Goal: Information Seeking & Learning: Learn about a topic

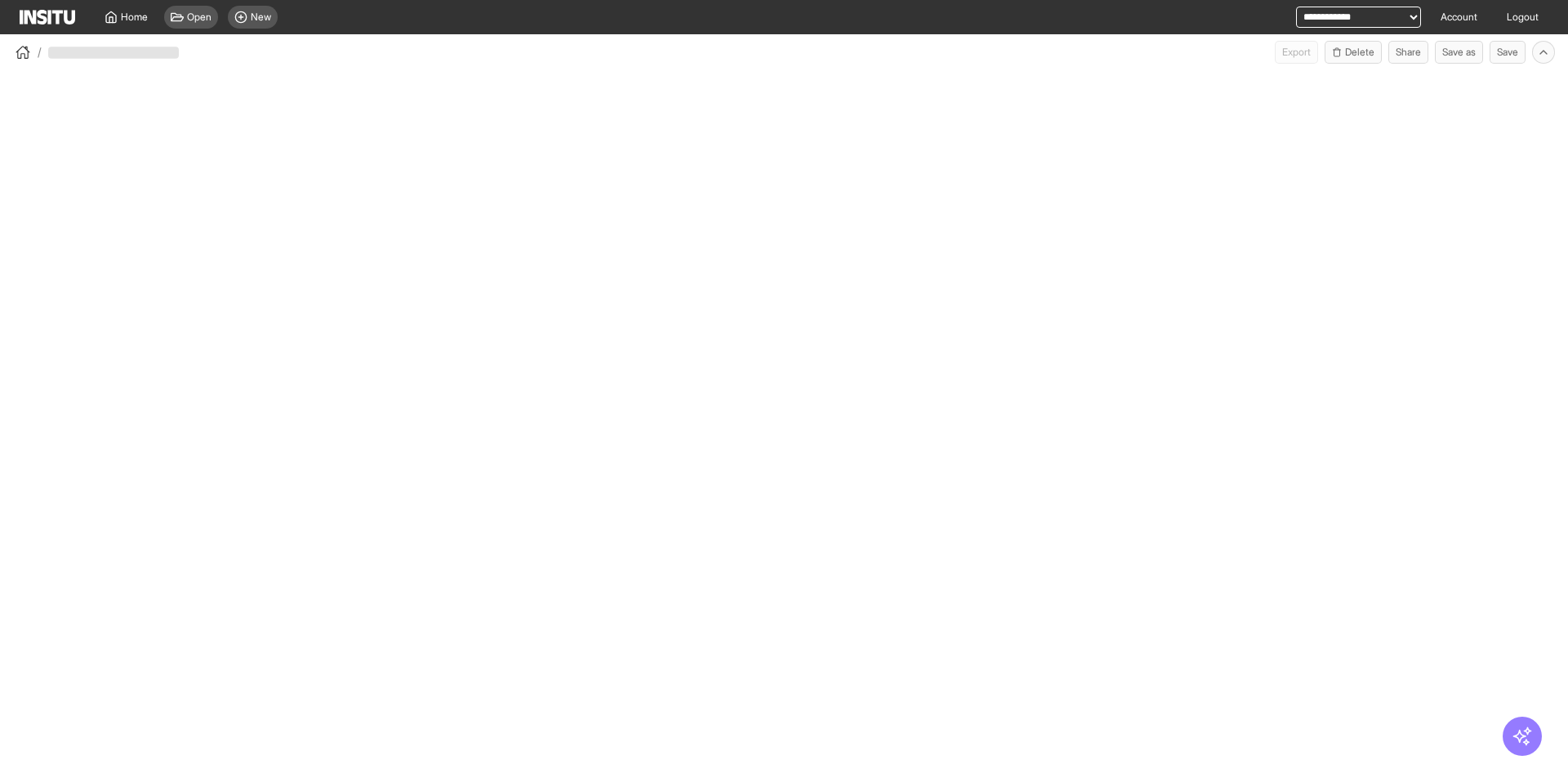
select select "**"
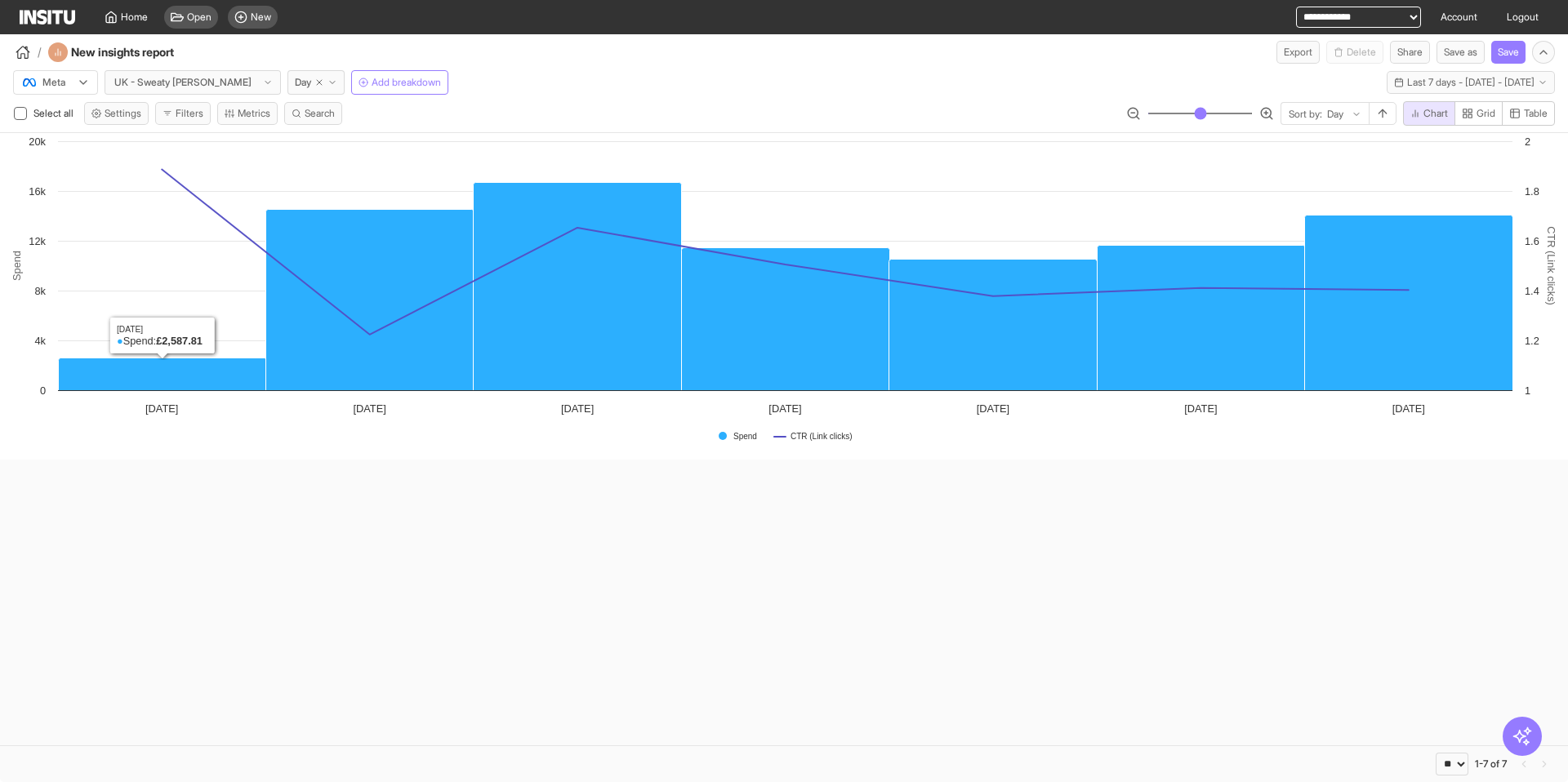
click at [622, 634] on div "Created with Highcharts 11.4.8 Spend CTR (Link clicks) Spend CTR (Link clicks) …" at bounding box center [784, 440] width 1568 height 613
click at [629, 645] on div "Created with Highcharts 11.4.8 Spend CTR (Link clicks) Spend CTR (Link clicks) …" at bounding box center [784, 440] width 1568 height 613
